Goal: Register for event/course

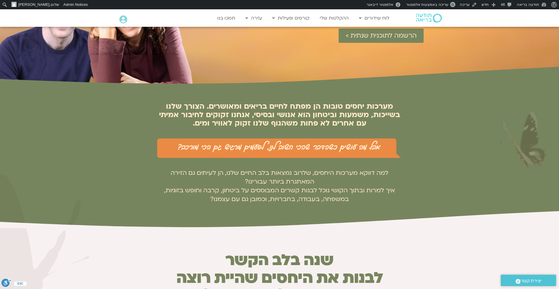
scroll to position [104, 0]
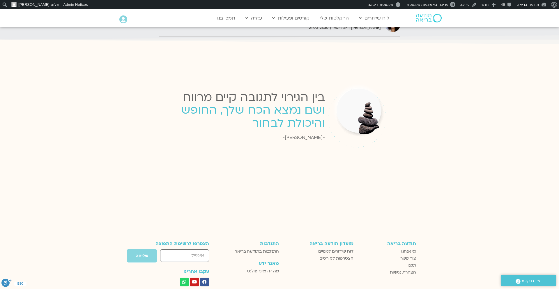
scroll to position [1152, 0]
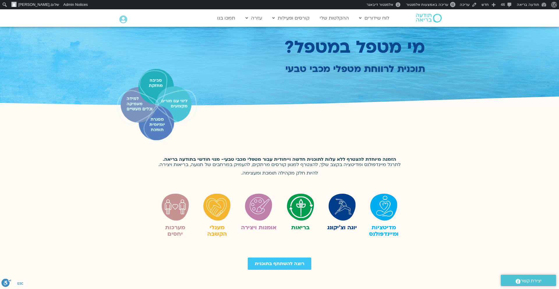
scroll to position [32, 0]
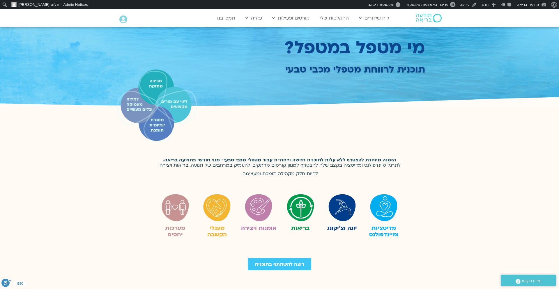
click at [496, 173] on div "הזמנה מיוחדת להצטרף ללא עלות לתוכנית חדשה וייחודית עבור מטפלי מכבי טבעי- מנוי ח…" at bounding box center [279, 169] width 559 height 36
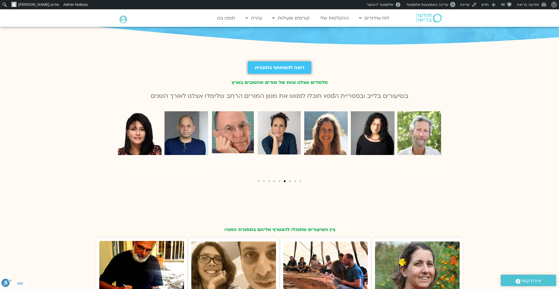
scroll to position [762, 0]
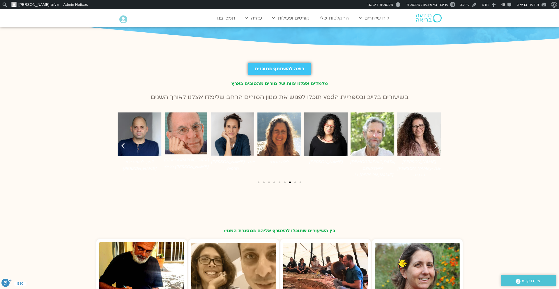
click at [428, 141] on img "4 / 9" at bounding box center [419, 134] width 44 height 44
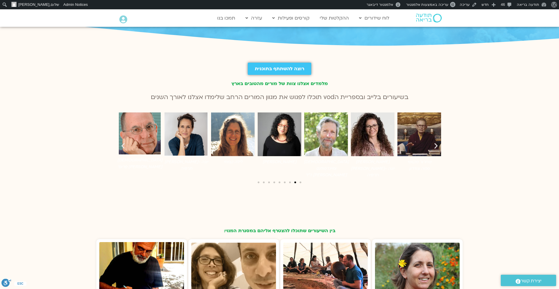
click at [415, 142] on img "5 / 9" at bounding box center [419, 134] width 44 height 44
click at [333, 144] on img "3 / 9" at bounding box center [326, 134] width 44 height 44
click at [436, 143] on icon "שקופית הבאה" at bounding box center [435, 145] width 7 height 7
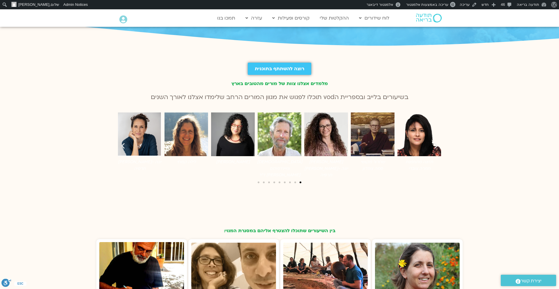
click at [436, 143] on icon "שקופית הבאה" at bounding box center [435, 145] width 7 height 7
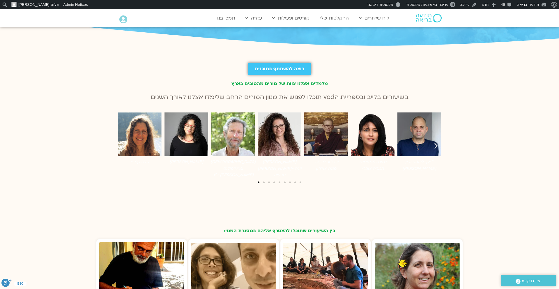
click at [436, 143] on icon "שקופית הבאה" at bounding box center [435, 145] width 7 height 7
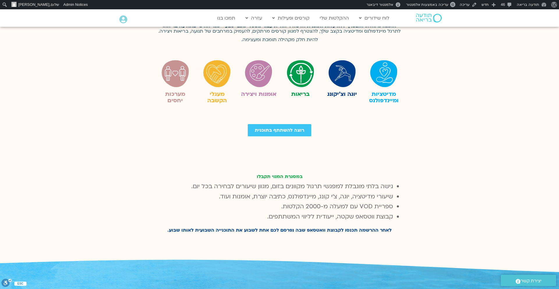
scroll to position [0, 0]
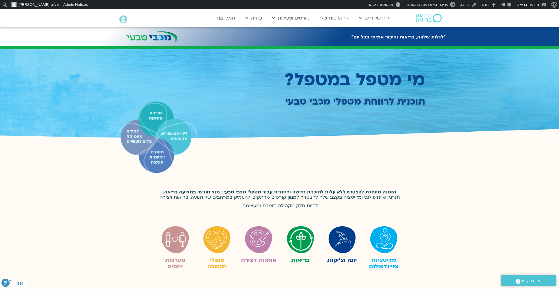
click at [398, 175] on div at bounding box center [280, 138] width 332 height 85
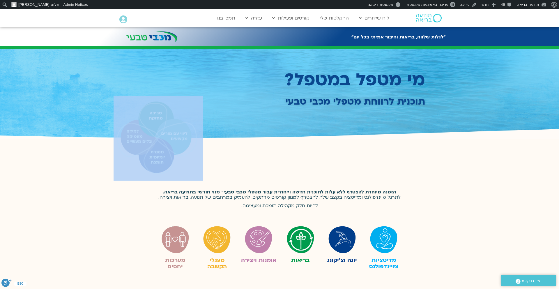
drag, startPoint x: 398, startPoint y: 175, endPoint x: 383, endPoint y: 171, distance: 15.6
click at [393, 173] on div at bounding box center [280, 138] width 332 height 85
click at [383, 171] on div at bounding box center [280, 138] width 332 height 85
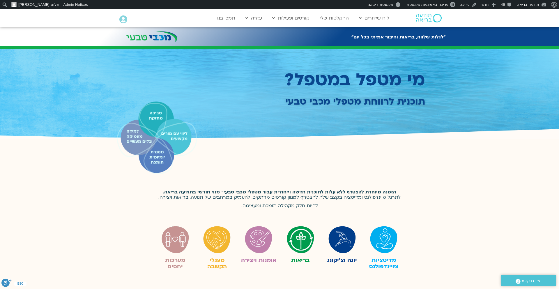
click at [407, 195] on div "הזמנה מיוחדת להצטרף ללא עלות לתוכנית חדשה וייחודית עבור מטפלי מכבי טבעי- מנוי ח…" at bounding box center [279, 201] width 559 height 36
click at [393, 192] on strong "הזמנה מיוחדת להצטרף ללא עלות לתוכנית חדשה וייחודית עבור מטפלי מכבי טבעי- מנוי ח…" at bounding box center [279, 192] width 233 height 6
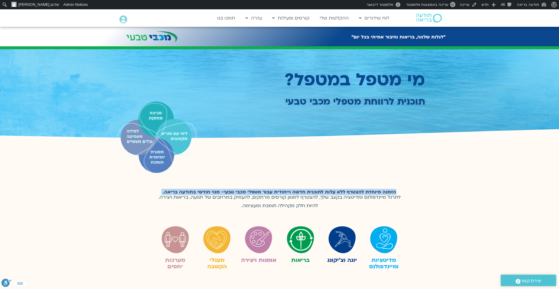
click at [393, 192] on strong "הזמנה מיוחדת להצטרף ללא עלות לתוכנית חדשה וייחודית עבור מטפלי מכבי טבעי- מנוי ח…" at bounding box center [279, 192] width 233 height 6
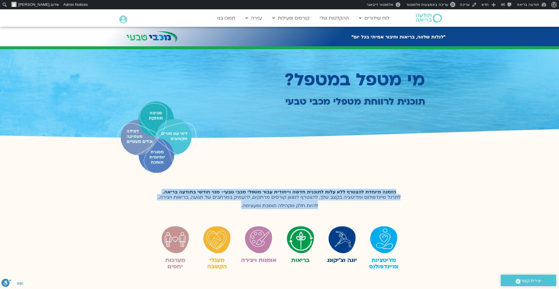
click at [320, 212] on div "הזמנה מיוחדת להצטרף ללא עלות לתוכנית חדשה וייחודית עבור מטפלי מכבי טבעי- מנוי ח…" at bounding box center [279, 201] width 244 height 24
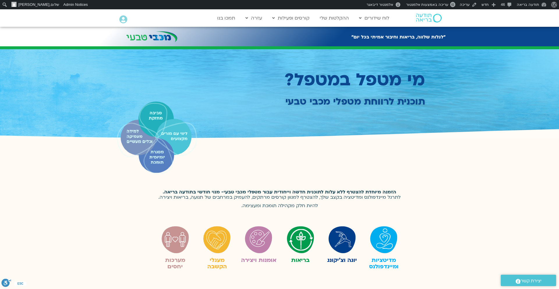
click at [384, 191] on strong "הזמנה מיוחדת להצטרף ללא עלות לתוכנית חדשה וייחודית עבור מטפלי מכבי טבעי- מנוי ח…" at bounding box center [279, 192] width 233 height 6
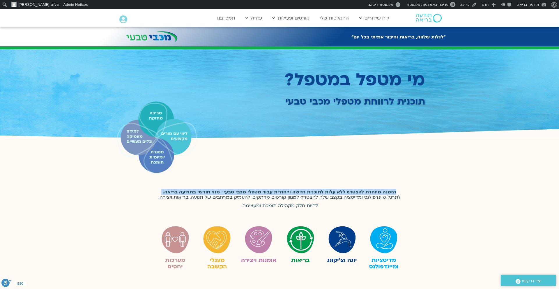
click at [384, 191] on strong "הזמנה מיוחדת להצטרף ללא עלות לתוכנית חדשה וייחודית עבור מטפלי מכבי טבעי- מנוי ח…" at bounding box center [279, 192] width 233 height 6
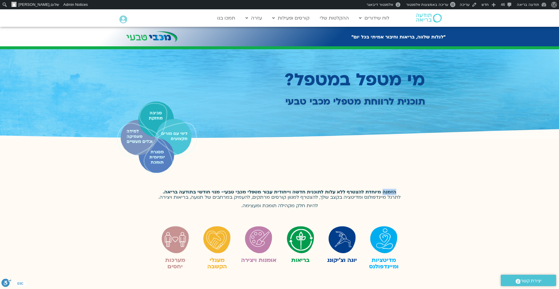
click at [384, 191] on strong "הזמנה מיוחדת להצטרף ללא עלות לתוכנית חדשה וייחודית עבור מטפלי מכבי טבעי- מנוי ח…" at bounding box center [279, 192] width 233 height 6
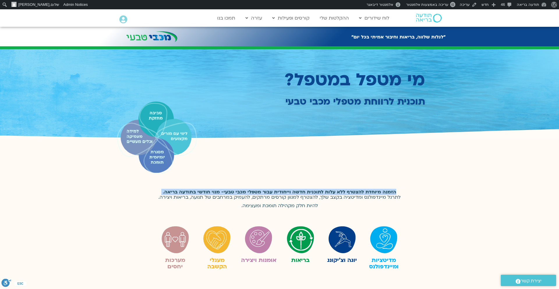
click at [384, 191] on strong "הזמנה מיוחדת להצטרף ללא עלות לתוכנית חדשה וייחודית עבור מטפלי מכבי טבעי- מנוי ח…" at bounding box center [279, 192] width 233 height 6
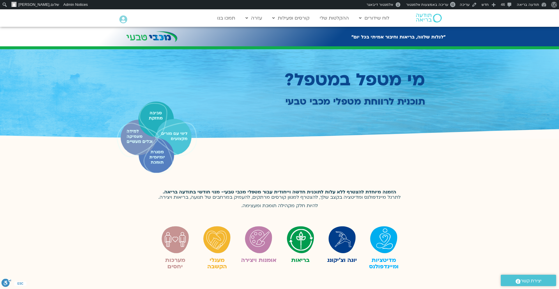
click at [385, 197] on p "הזמנה מיוחדת להצטרף ללא עלות לתוכנית חדשה וייחודית עבור מטפלי מכבי טבעי- מנוי ח…" at bounding box center [279, 199] width 244 height 20
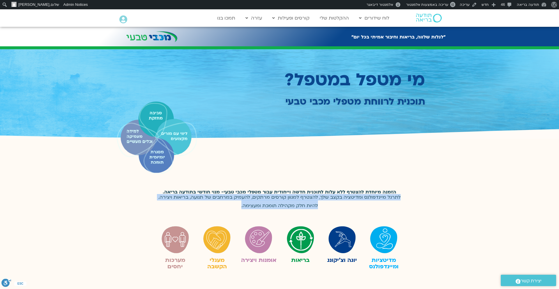
click at [385, 197] on p "הזמנה מיוחדת להצטרף ללא עלות לתוכנית חדשה וייחודית עבור מטפלי מכבי טבעי- מנוי ח…" at bounding box center [279, 199] width 244 height 20
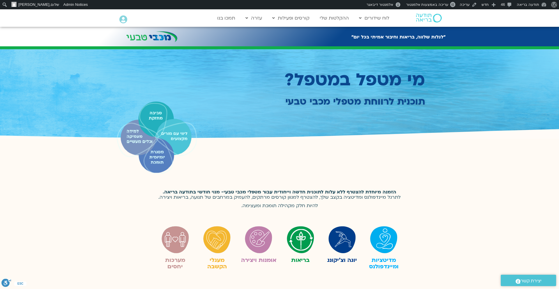
click at [413, 191] on div "הזמנה מיוחדת להצטרף ללא עלות לתוכנית חדשה וייחודית עבור מטפלי מכבי טבעי- מנוי ח…" at bounding box center [279, 201] width 559 height 36
